Goal: Task Accomplishment & Management: Use online tool/utility

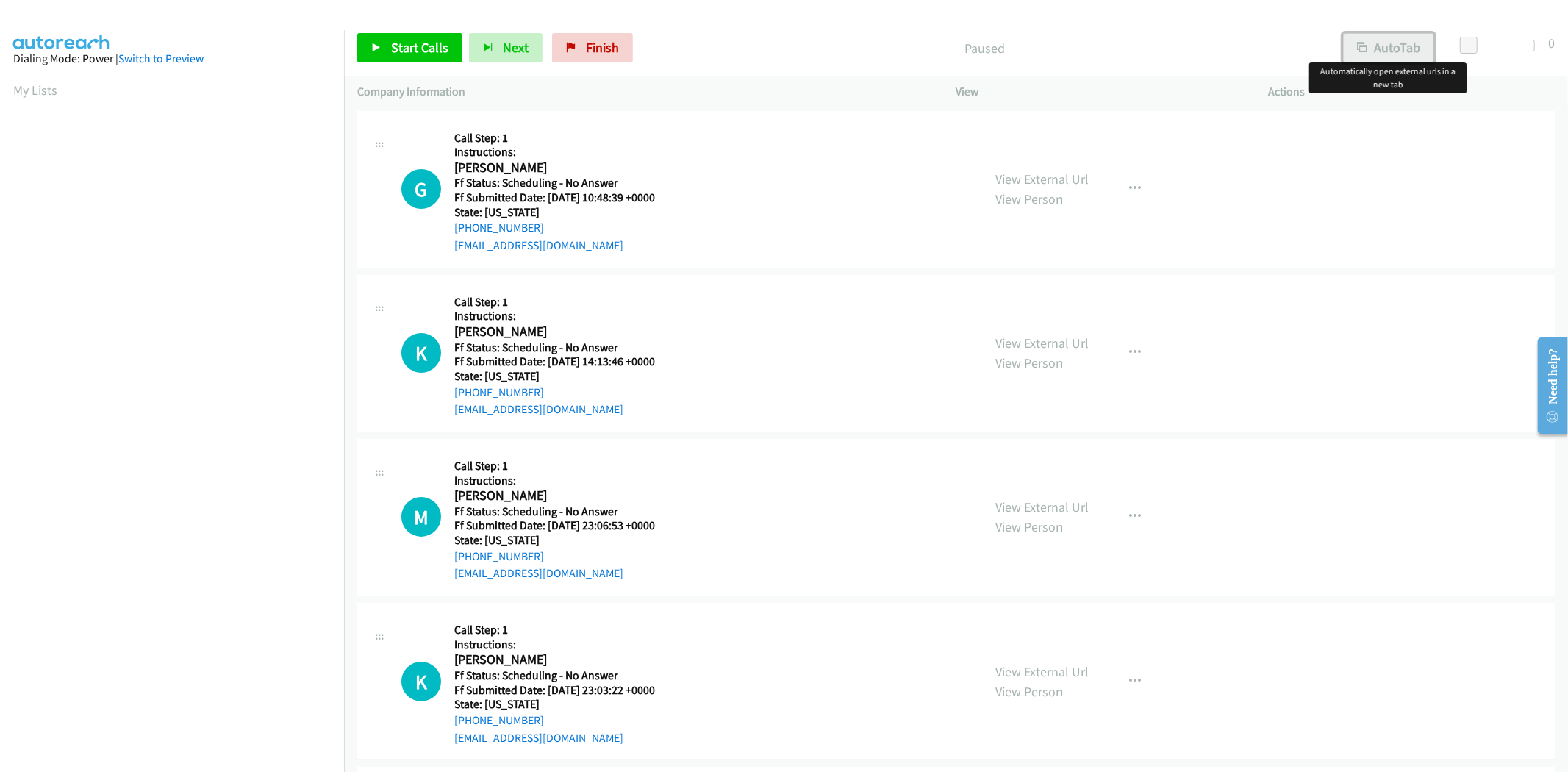
click at [1406, 54] on button "AutoTab" at bounding box center [1388, 48] width 91 height 30
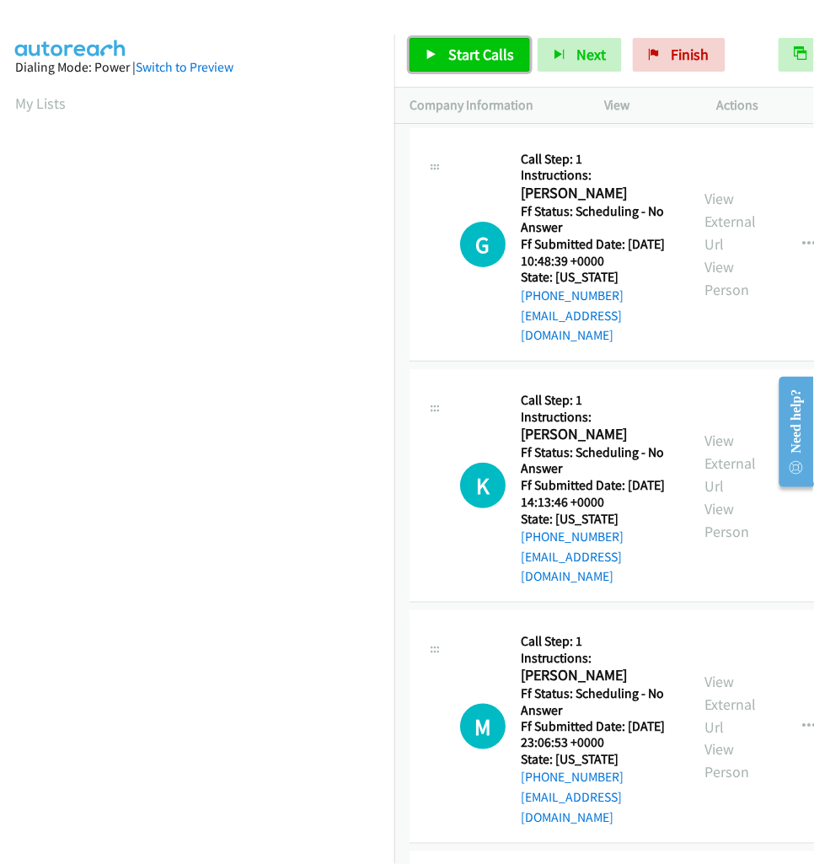
click at [468, 59] on span "Start Calls" at bounding box center [481, 54] width 66 height 19
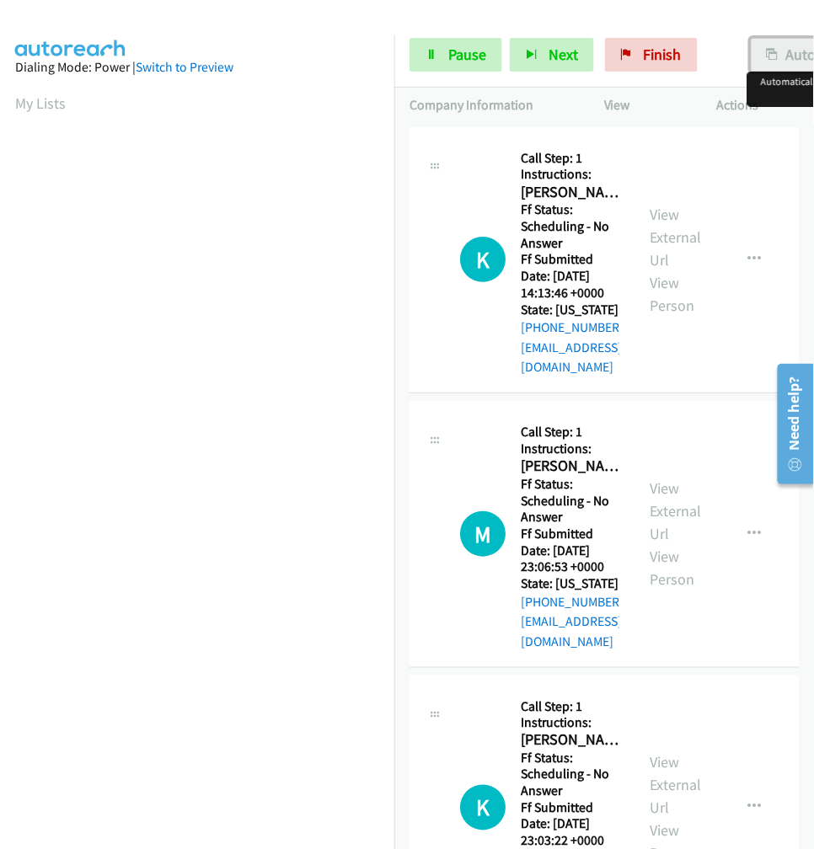
click at [801, 51] on button "AutoTab" at bounding box center [803, 55] width 104 height 34
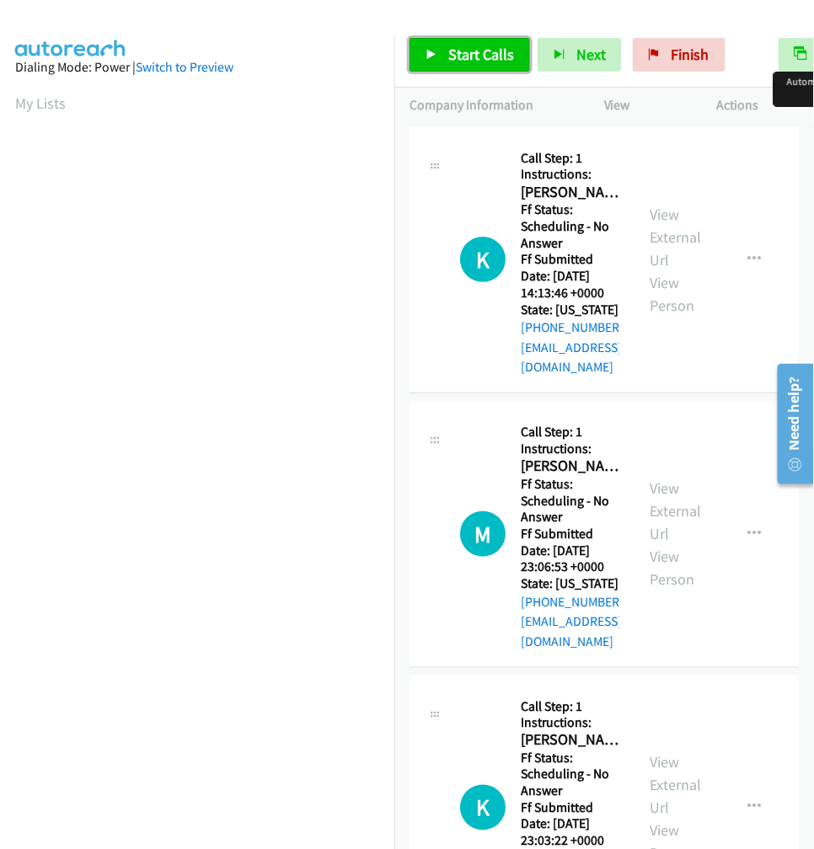
click at [431, 43] on link "Start Calls" at bounding box center [470, 55] width 120 height 34
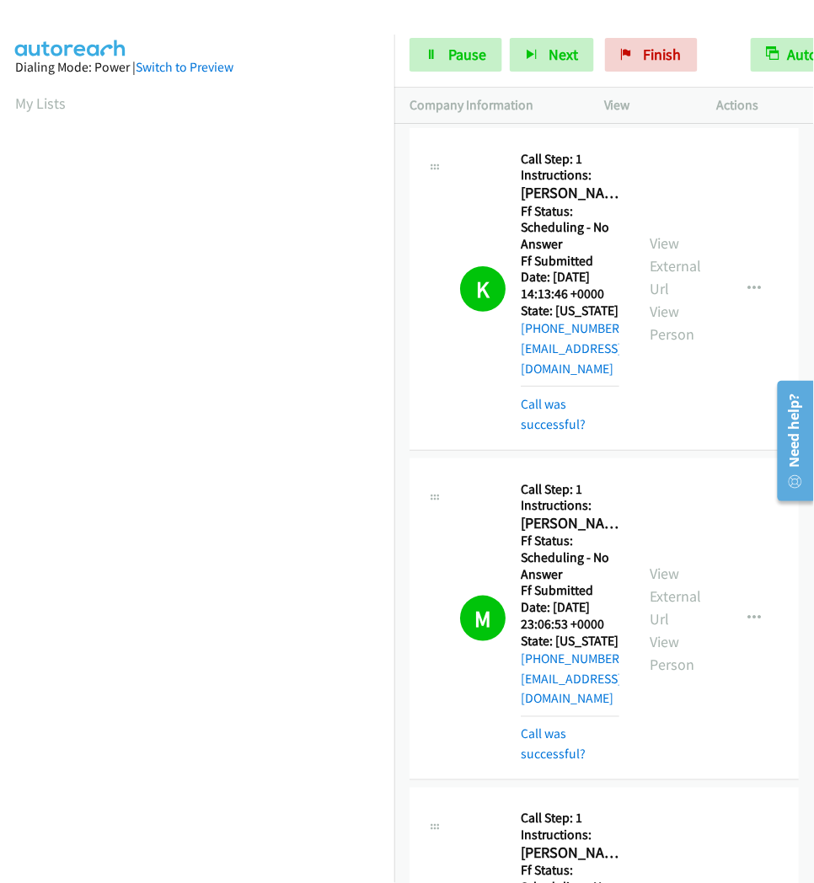
scroll to position [62, 0]
click at [475, 48] on span "Pause" at bounding box center [467, 54] width 38 height 19
